Goal: Complete application form: Complete application form

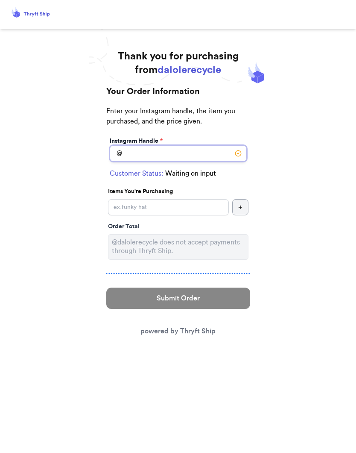
type input "."
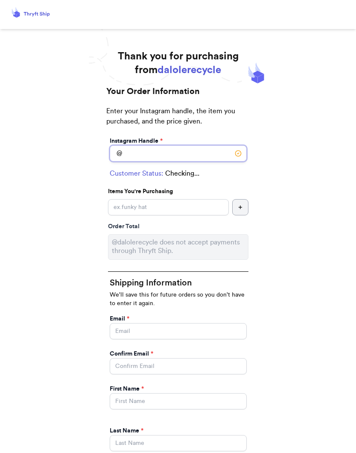
click at [156, 152] on input "Instagram Handle *" at bounding box center [178, 153] width 137 height 16
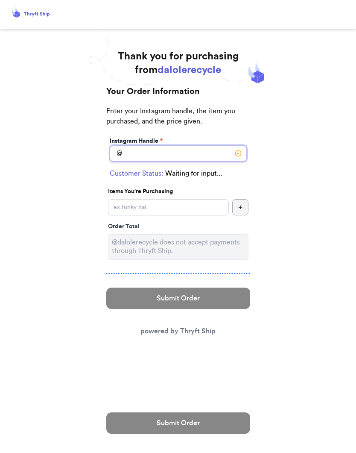
click at [173, 155] on input "Instagram Handle *" at bounding box center [178, 153] width 137 height 16
click at [170, 153] on input "Instagram Handle *" at bounding box center [178, 153] width 137 height 16
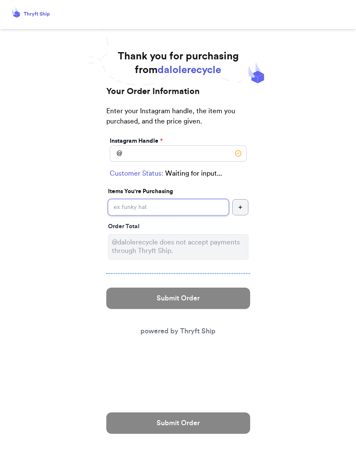
click at [167, 212] on input "Instagram Handle *" at bounding box center [168, 207] width 121 height 16
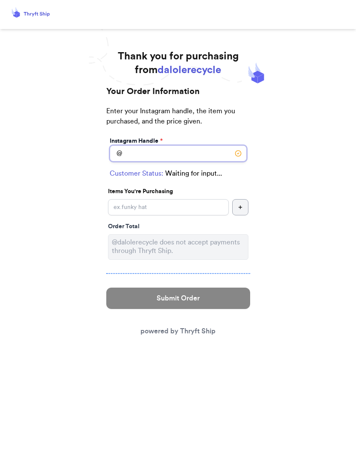
click at [176, 156] on input "Instagram Handle *" at bounding box center [178, 153] width 137 height 16
click at [185, 153] on input "Instagram Handle *" at bounding box center [178, 153] width 137 height 16
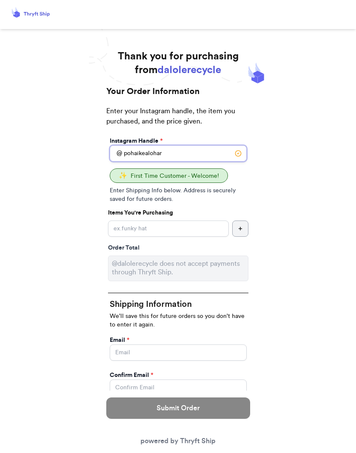
type input "pohaikealohar"
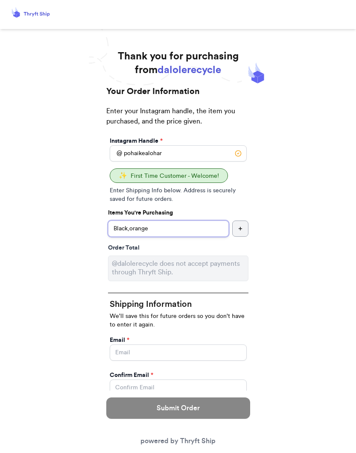
type input "Black,orange."
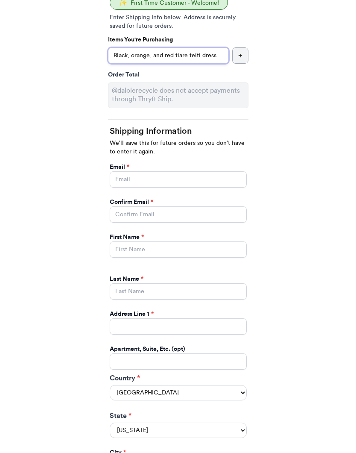
scroll to position [168, 0]
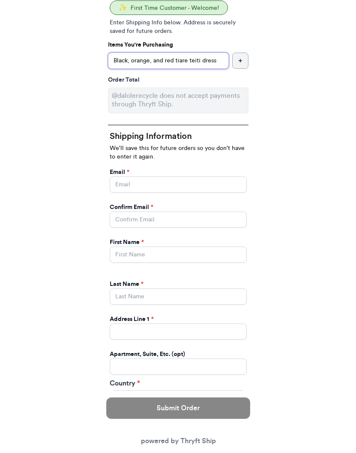
type input "Black, orange, and red tiare teiti dress"
click at [222, 182] on input "Instagram Handle *" at bounding box center [178, 184] width 137 height 16
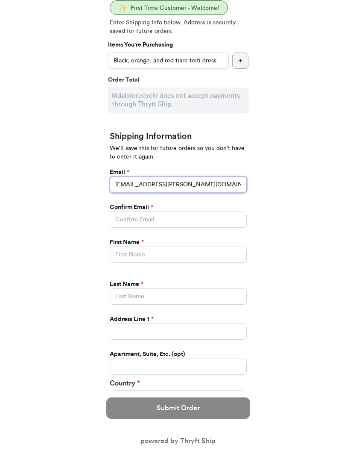
type input "[EMAIL_ADDRESS][PERSON_NAME][DOMAIN_NAME]"
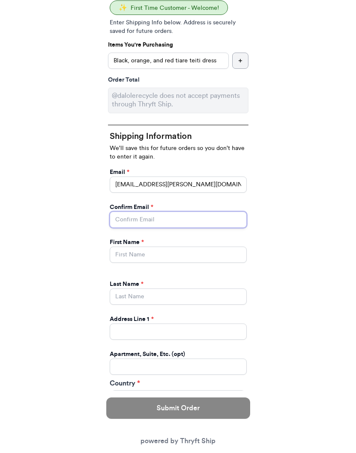
click at [191, 217] on input "Instagram Handle *" at bounding box center [178, 219] width 137 height 16
type input "[EMAIL_ADDRESS][PERSON_NAME][DOMAIN_NAME]"
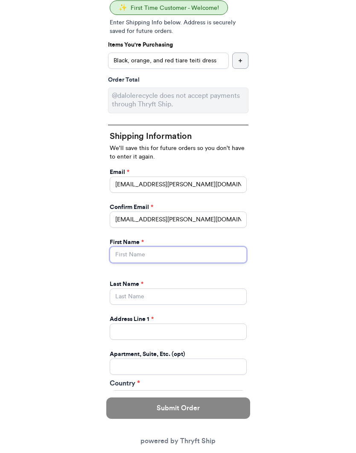
type input "-"
type input "Pohaikealoha"
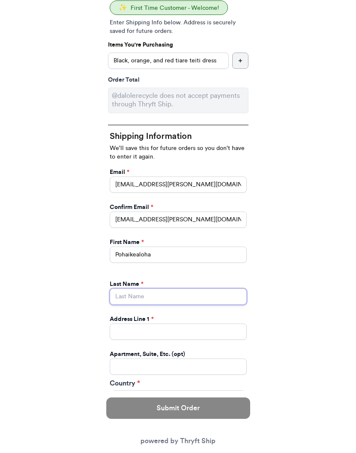
click at [190, 301] on input "Instagram Handle *" at bounding box center [178, 296] width 137 height 16
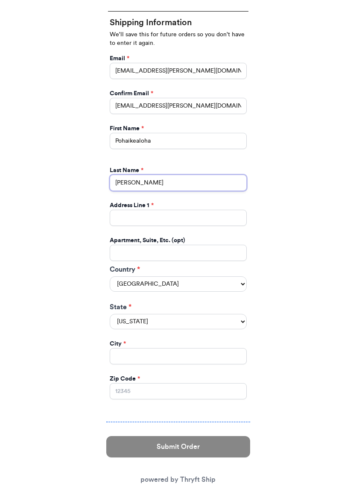
scroll to position [283, 0]
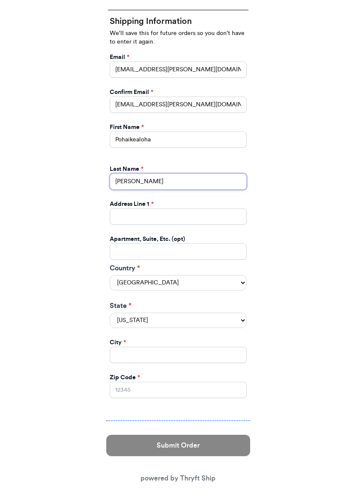
type input "[PERSON_NAME]"
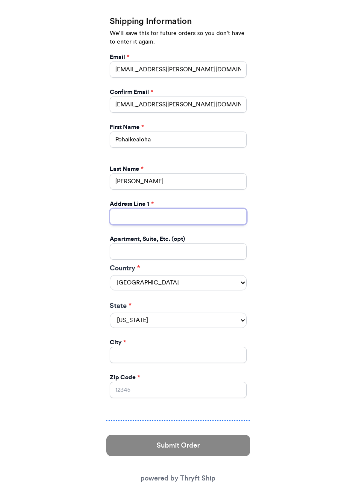
type input "-"
type input "[STREET_ADDRESS]"
click at [188, 279] on select "United States Canada Australia" at bounding box center [178, 282] width 137 height 15
click at [199, 316] on select "[US_STATE] [US_STATE] [US_STATE] [US_STATE] [US_STATE] [US_STATE] [US_STATE] [U…" at bounding box center [178, 320] width 137 height 15
select select "HI"
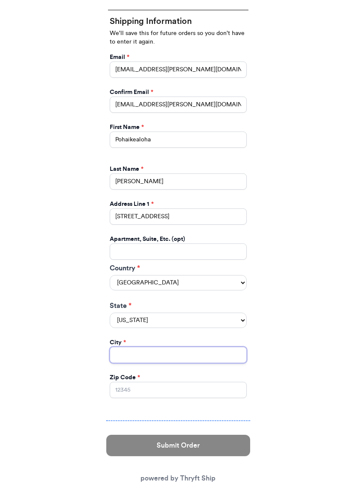
type input "."
type input "Kula"
click at [244, 382] on input "Zip Code *" at bounding box center [178, 390] width 137 height 16
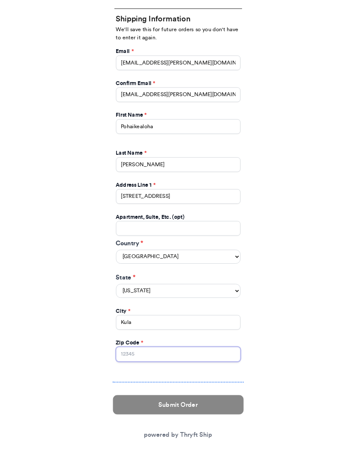
scroll to position [294, 0]
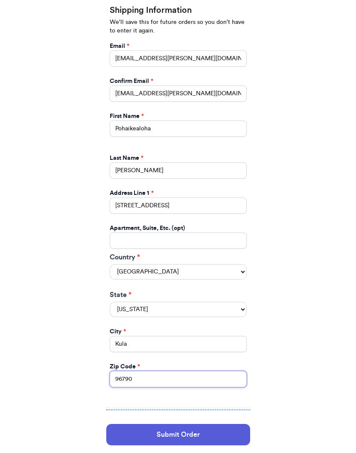
type input "96790"
click at [279, 196] on div "Thank you for purchasing from dalolerecycle Your Order Information Enter your I…" at bounding box center [178, 126] width 356 height 740
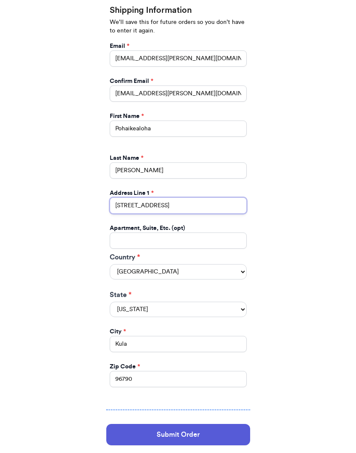
type input "537 Lauie Dr."
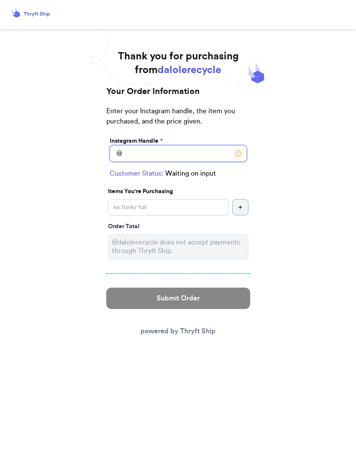
click at [138, 157] on input "Instagram Handle *" at bounding box center [178, 153] width 137 height 16
type input "pohaikealohar"
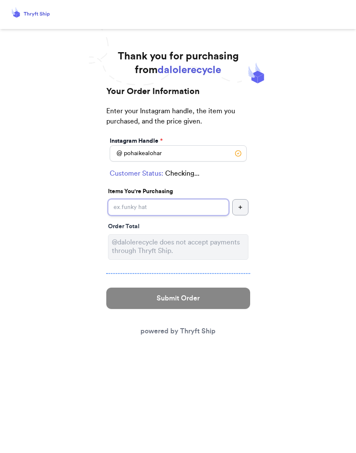
click at [193, 209] on input "Instagram Handle *" at bounding box center [168, 207] width 121 height 16
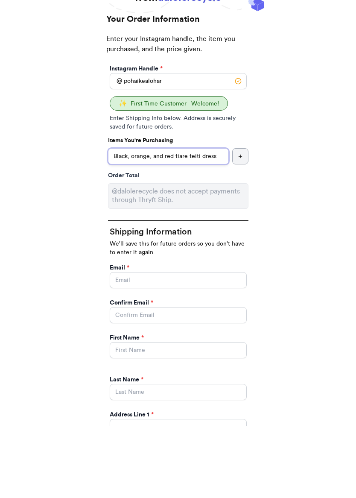
type input "Black, orange, and red tiare teiti dress"
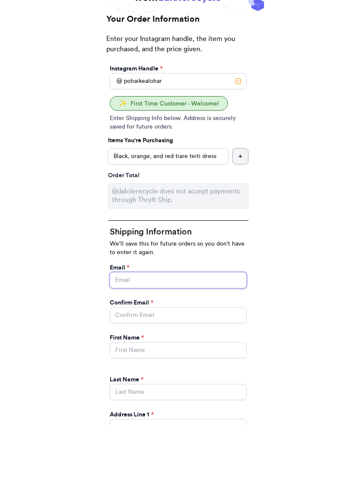
click at [124, 344] on input "Instagram Handle *" at bounding box center [178, 352] width 137 height 16
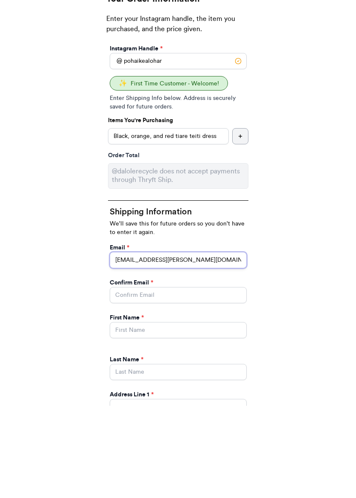
type input "[EMAIL_ADDRESS][PERSON_NAME][DOMAIN_NAME]"
click at [203, 379] on input "Instagram Handle *" at bounding box center [178, 387] width 137 height 16
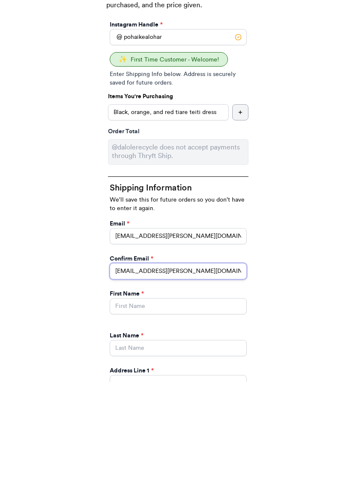
type input "[EMAIL_ADDRESS][PERSON_NAME][DOMAIN_NAME]"
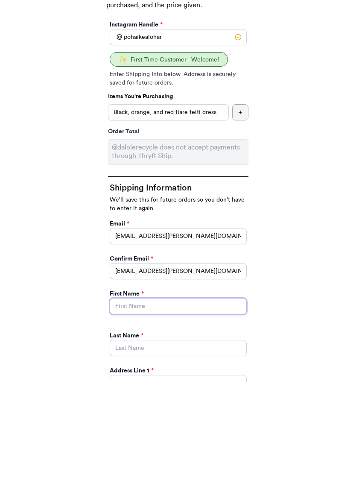
click at [126, 414] on input "Instagram Handle *" at bounding box center [178, 422] width 137 height 16
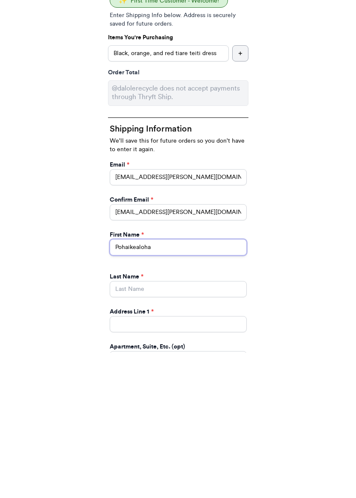
scroll to position [30, 0]
type input "Pohaikealoha"
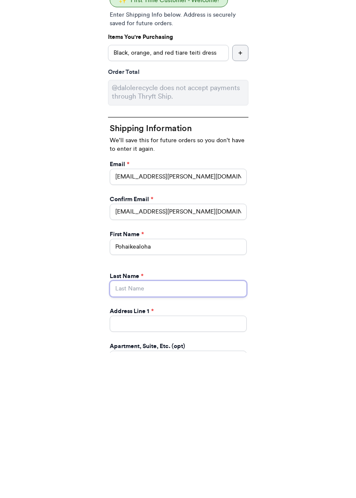
click at [125, 426] on input "Instagram Handle *" at bounding box center [178, 434] width 137 height 16
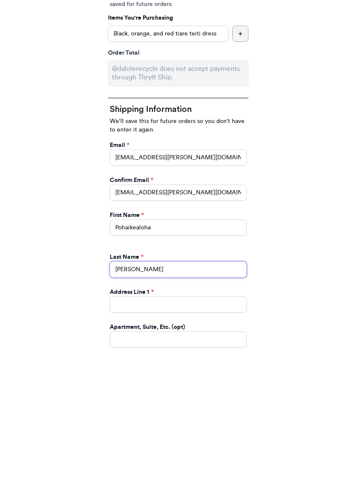
scroll to position [62, 0]
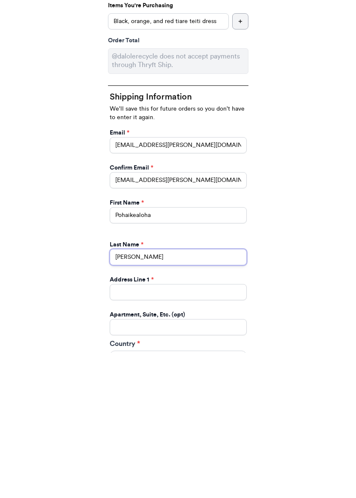
type input "[PERSON_NAME]"
click at [127, 429] on input "Instagram Handle *" at bounding box center [178, 437] width 137 height 16
type input "L"
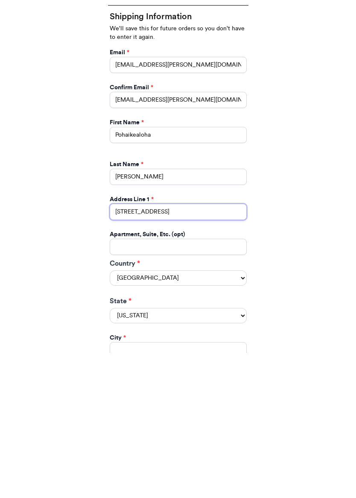
type input "[STREET_ADDRESS]"
click at [237, 452] on select "[US_STATE] [US_STATE] [US_STATE] [US_STATE] [US_STATE] [US_STATE] [US_STATE] [U…" at bounding box center [178, 460] width 137 height 15
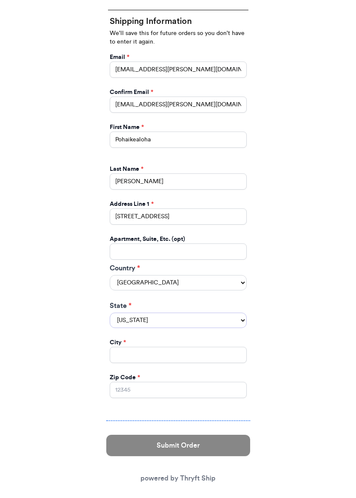
select select "HI"
click at [207, 347] on input "Instagram Handle *" at bounding box center [178, 355] width 137 height 16
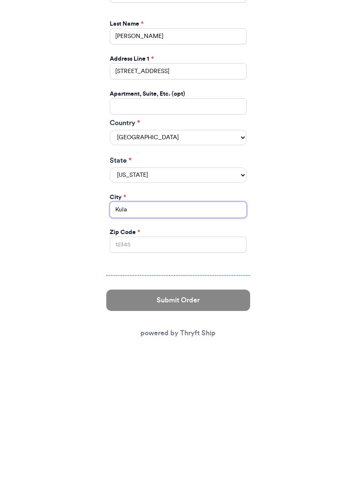
type input "Kula"
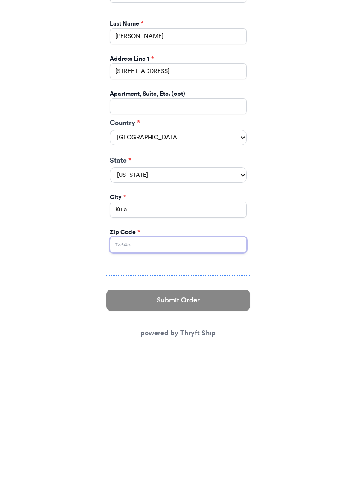
click at [190, 382] on input "Zip Code *" at bounding box center [178, 390] width 137 height 16
type input "96790"
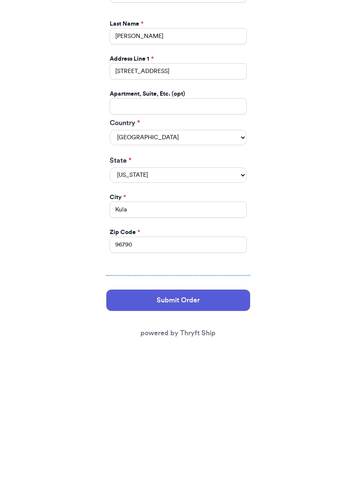
click at [129, 435] on button "Submit Order" at bounding box center [178, 445] width 144 height 21
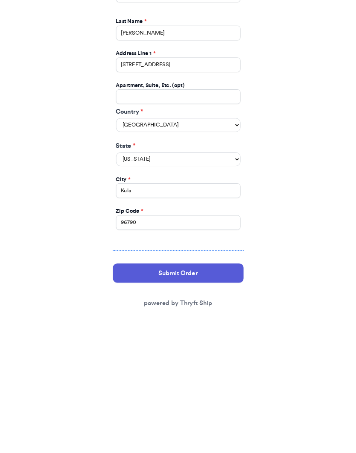
scroll to position [0, 0]
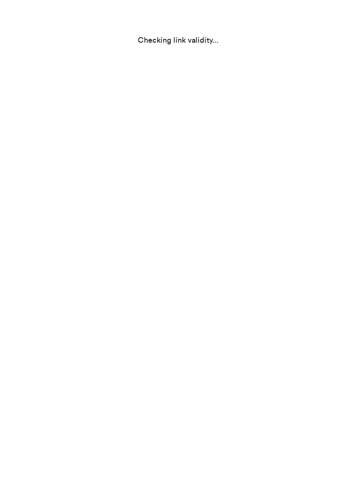
select select "HI"
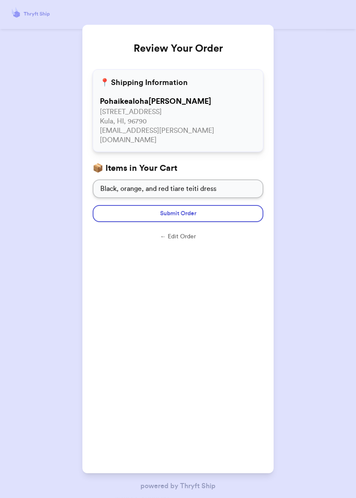
click at [109, 211] on button "Submit Order" at bounding box center [178, 213] width 171 height 17
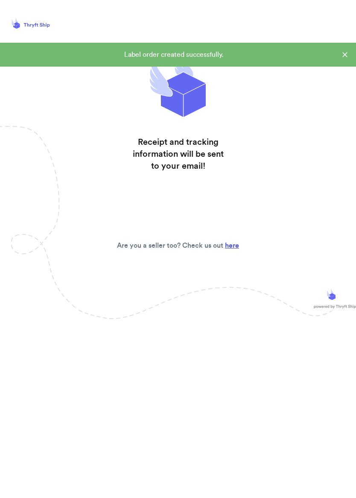
click at [343, 52] on icon at bounding box center [345, 54] width 9 height 9
